Goal: Obtain resource: Download file/media

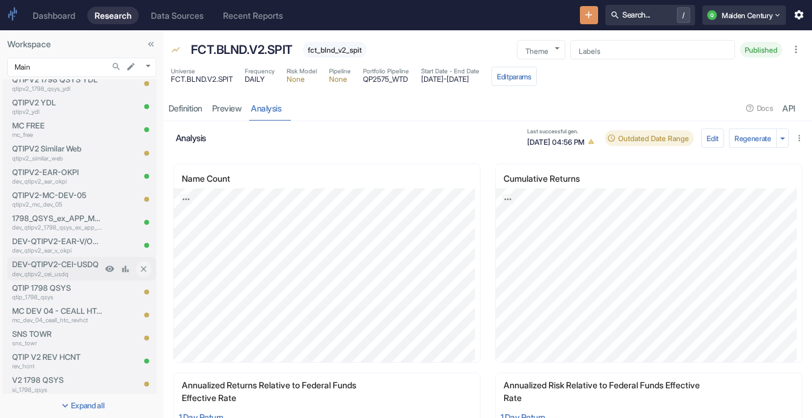
scroll to position [776, 0]
click at [53, 187] on div "QTIPV2-EAR-OKPI dev_qtipv2_ear_okpi" at bounding box center [54, 176] width 95 height 23
click at [56, 181] on p "dev_qtipv2_ear_okpi" at bounding box center [57, 181] width 90 height 9
click at [32, 176] on p "QTIPV2-EAR-OKPI" at bounding box center [57, 173] width 90 height 12
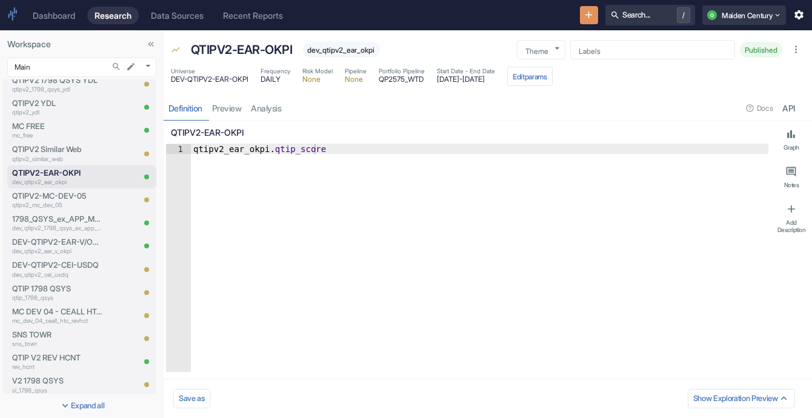
type textarea "x"
click at [266, 113] on link "analysis" at bounding box center [267, 108] width 40 height 25
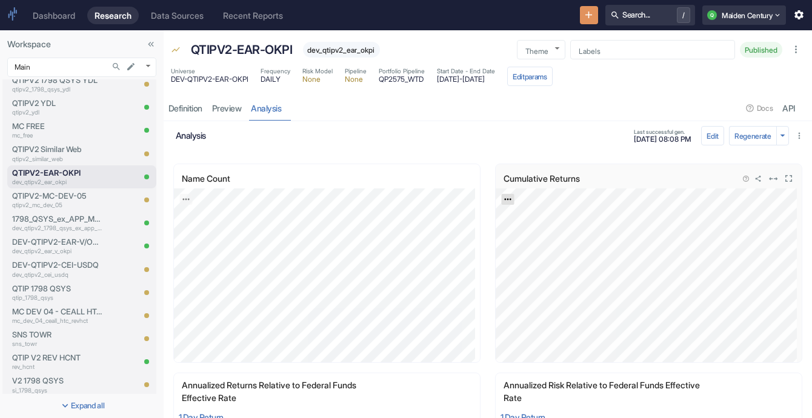
click at [503, 197] on icon "Export; Press ENTER to open" at bounding box center [507, 199] width 8 height 8
click at [523, 230] on link "CSV" at bounding box center [537, 231] width 34 height 13
